Goal: Task Accomplishment & Management: Use online tool/utility

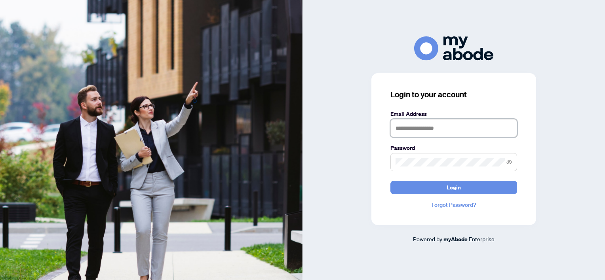
click at [412, 127] on input "text" at bounding box center [453, 128] width 127 height 18
type input "**********"
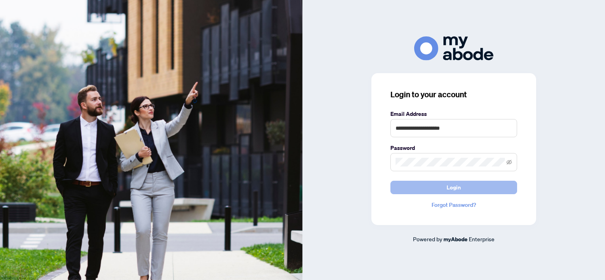
click at [429, 184] on button "Login" at bounding box center [453, 187] width 127 height 13
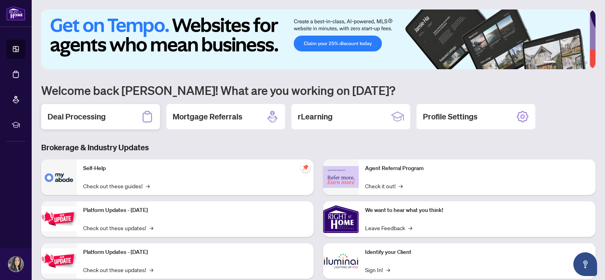
click at [86, 106] on div "Deal Processing" at bounding box center [100, 116] width 119 height 25
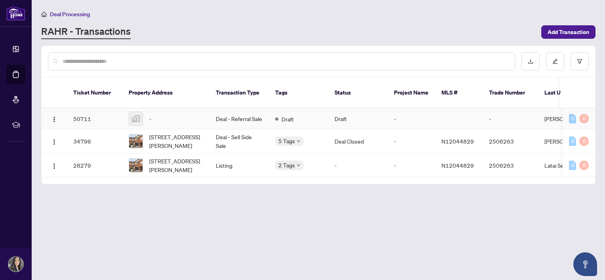
click at [156, 114] on div "-" at bounding box center [166, 119] width 74 height 14
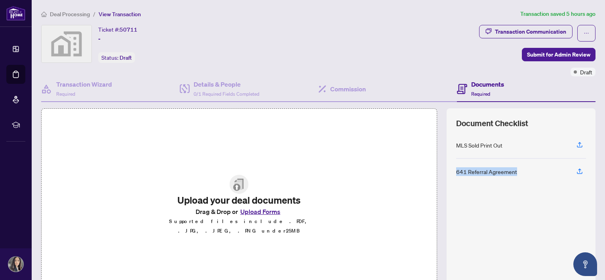
drag, startPoint x: 451, startPoint y: 171, endPoint x: 518, endPoint y: 160, distance: 68.2
click at [518, 160] on div "641 Referral Agreement" at bounding box center [521, 172] width 130 height 26
copy div "641 Referral Agreement"
